Goal: Task Accomplishment & Management: Manage account settings

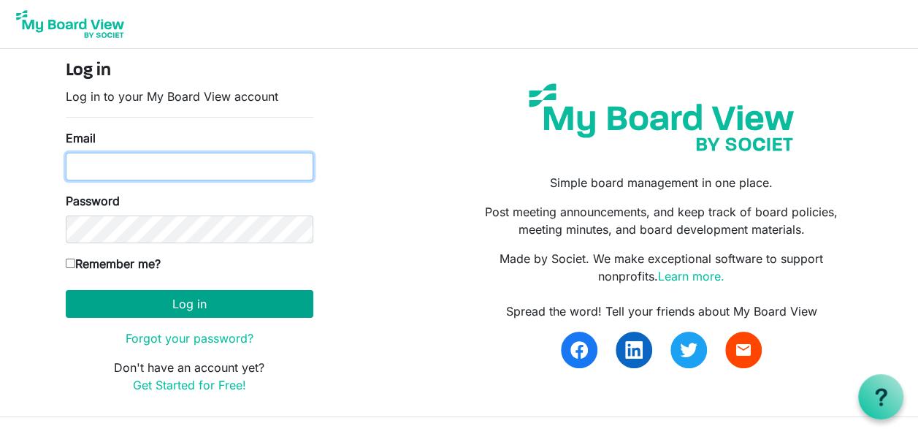
type input "[EMAIL_ADDRESS][DOMAIN_NAME]"
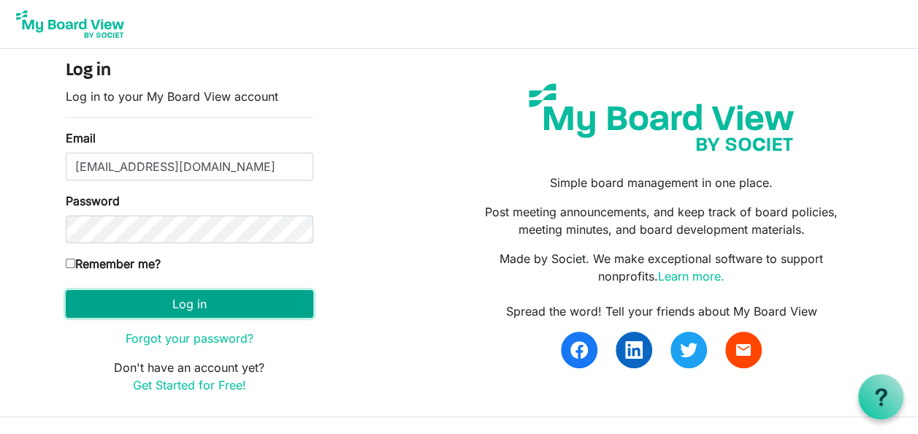
click at [177, 296] on button "Log in" at bounding box center [189, 304] width 247 height 28
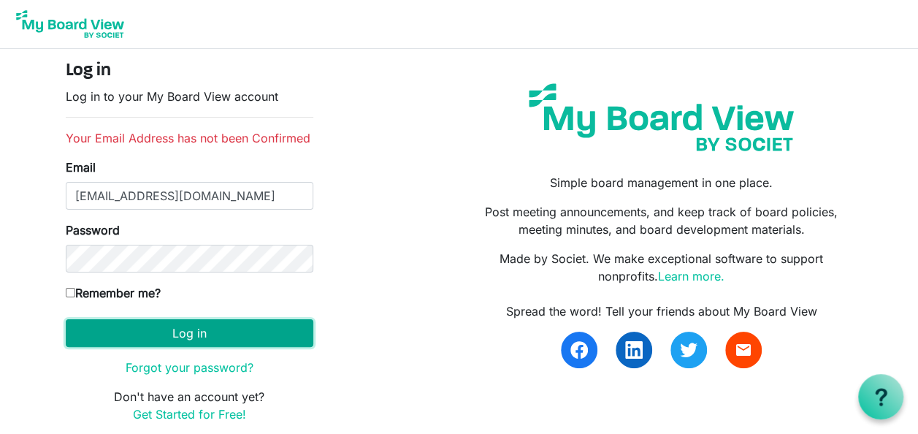
click at [128, 333] on button "Log in" at bounding box center [189, 333] width 247 height 28
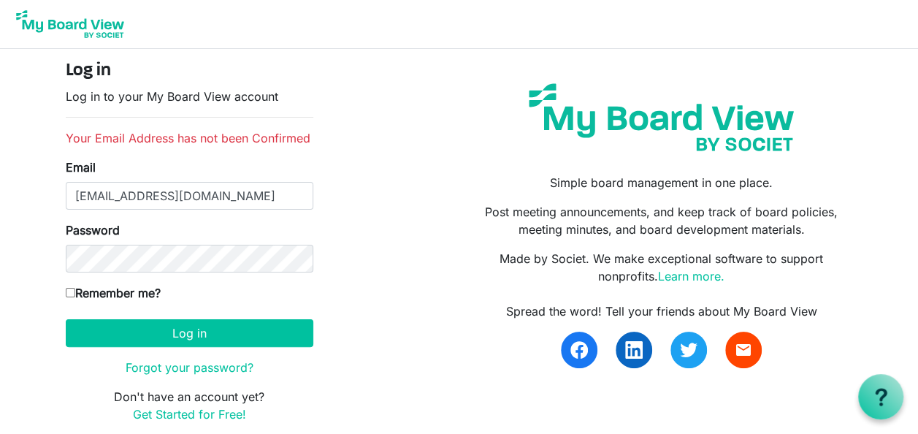
click at [177, 136] on li "Your Email Address has not been Confirmed" at bounding box center [189, 138] width 247 height 18
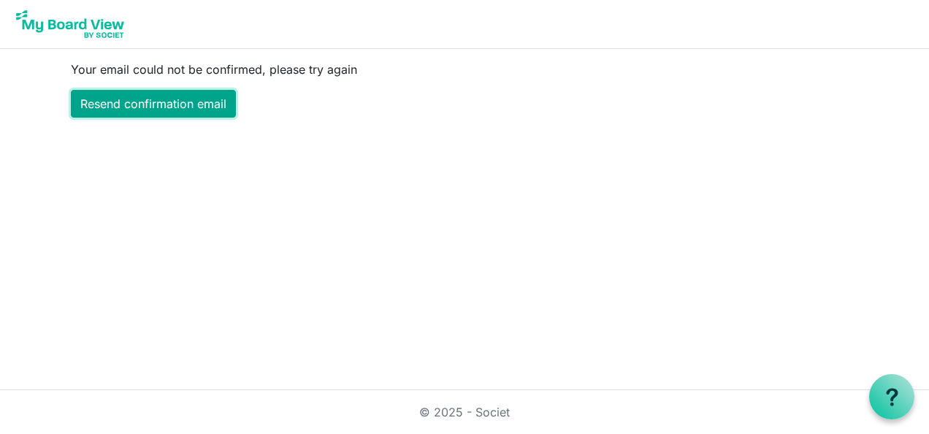
click at [141, 102] on link "Resend confirmation email" at bounding box center [153, 104] width 165 height 28
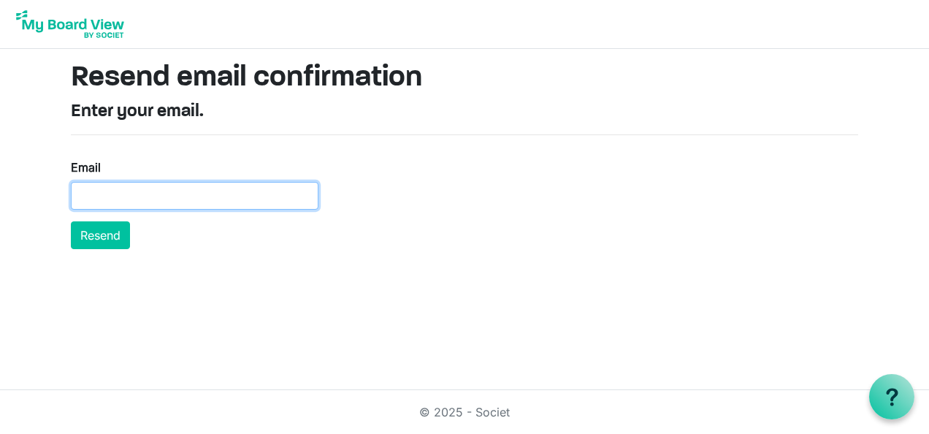
click at [115, 187] on input "Email" at bounding box center [194, 196] width 247 height 28
type input "[EMAIL_ADDRESS][DOMAIN_NAME]"
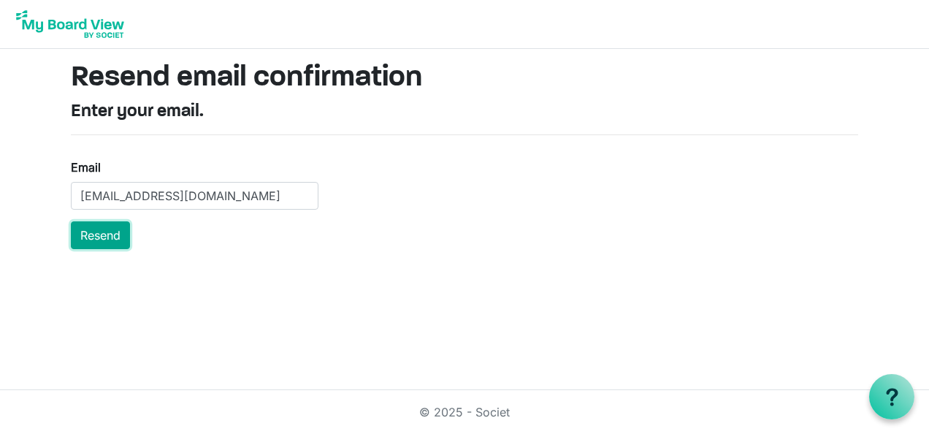
click at [105, 232] on button "Resend" at bounding box center [100, 235] width 59 height 28
